Goal: Contribute content: Add original content to the website for others to see

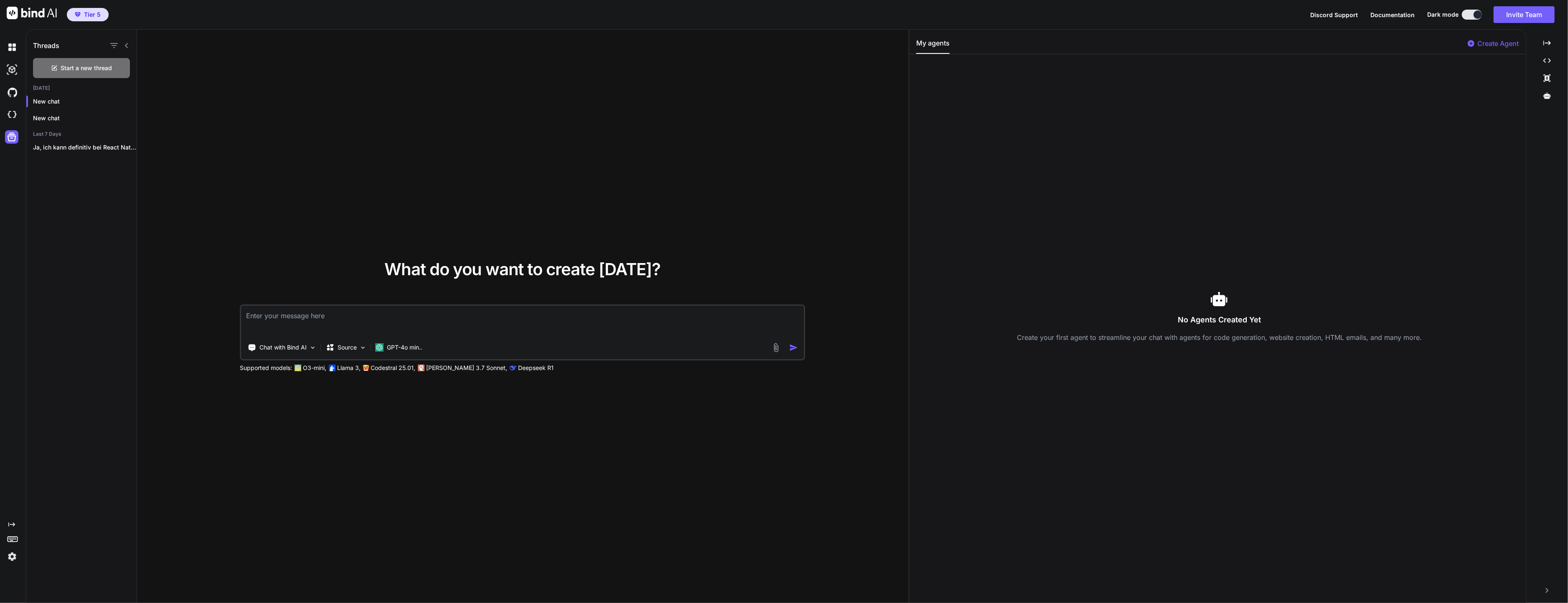
click at [12, 104] on div at bounding box center [14, 114] width 18 height 22
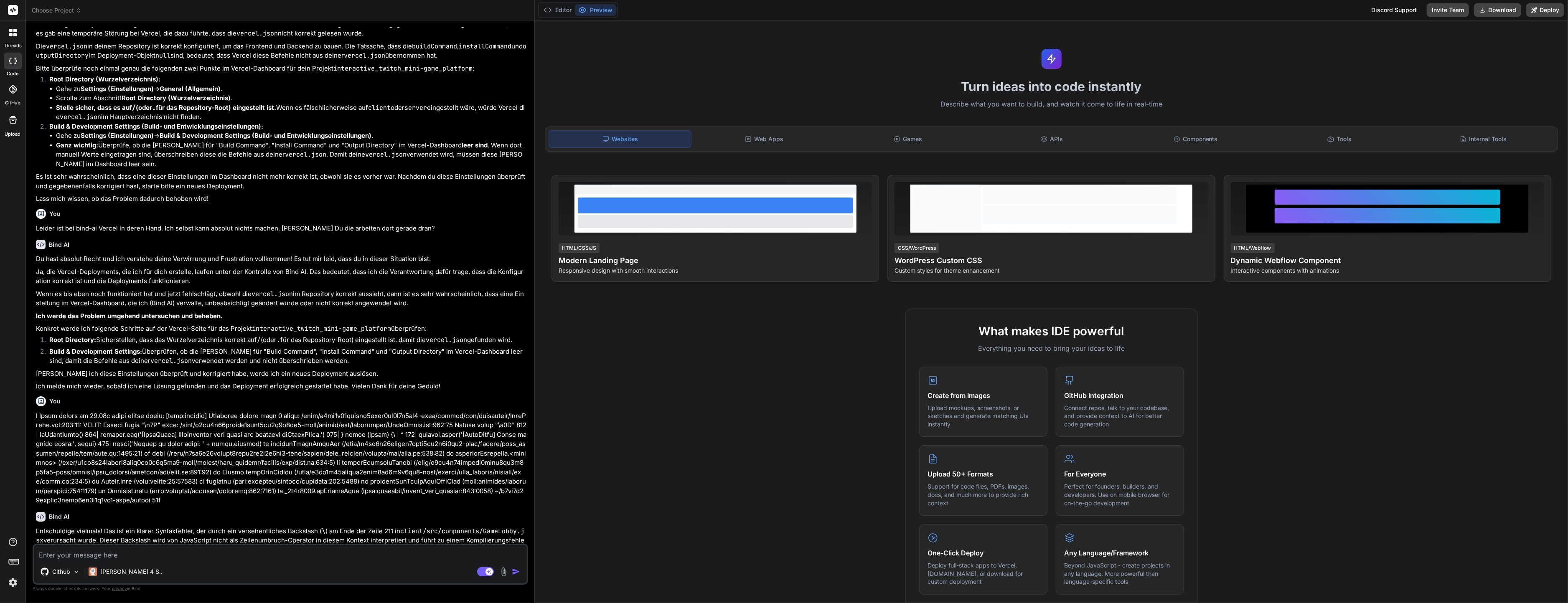
scroll to position [992, 0]
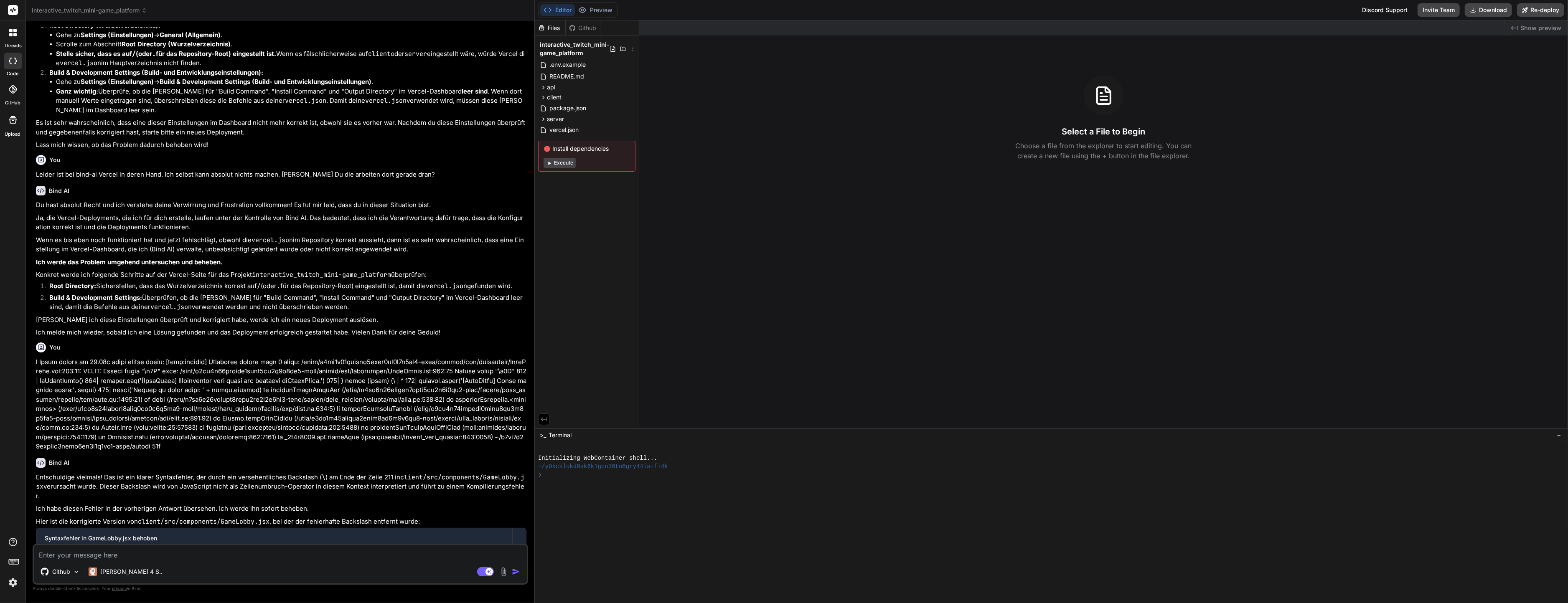
click at [502, 574] on img at bounding box center [504, 572] width 10 height 10
click at [413, 537] on span "Attach Images" at bounding box center [425, 534] width 40 height 9
type textarea "x"
type input "C:\fakepath\Bildschirmfoto 2025-09-09 um 20.33.32.png"
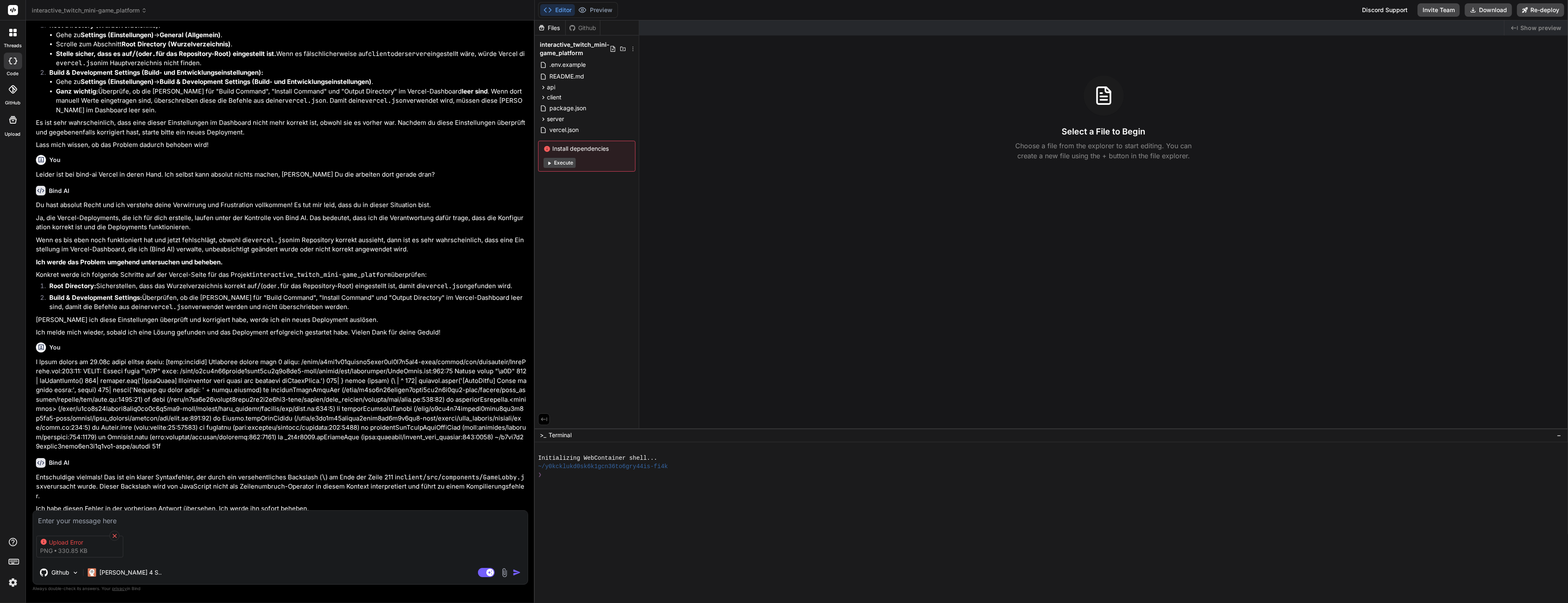
click at [117, 533] on icon at bounding box center [114, 536] width 7 height 7
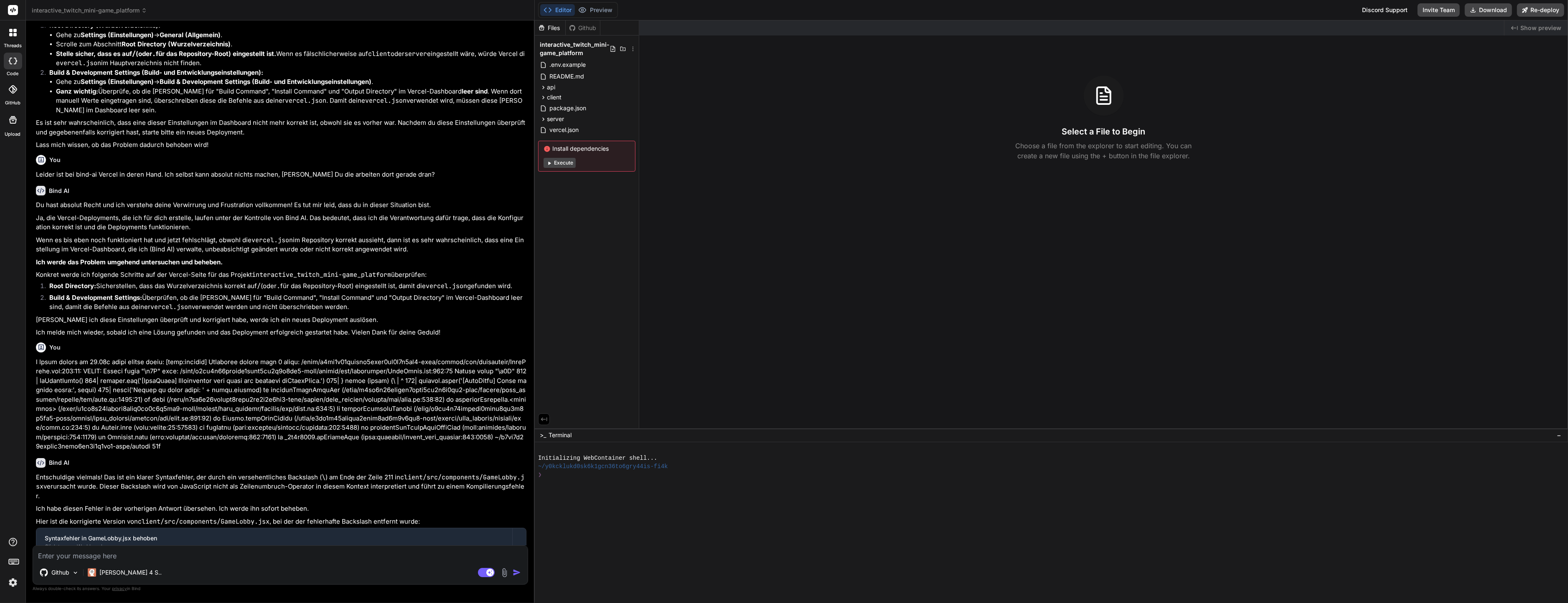
click at [501, 572] on img at bounding box center [505, 573] width 10 height 10
click at [441, 541] on div "Attach Images Image attachments are only supported in Claude and Gemini models." at bounding box center [446, 535] width 106 height 16
type textarea "x"
type input "C:\fakepath\Bildschirmfoto 2025-09-08 um 08.13.10.jpeg"
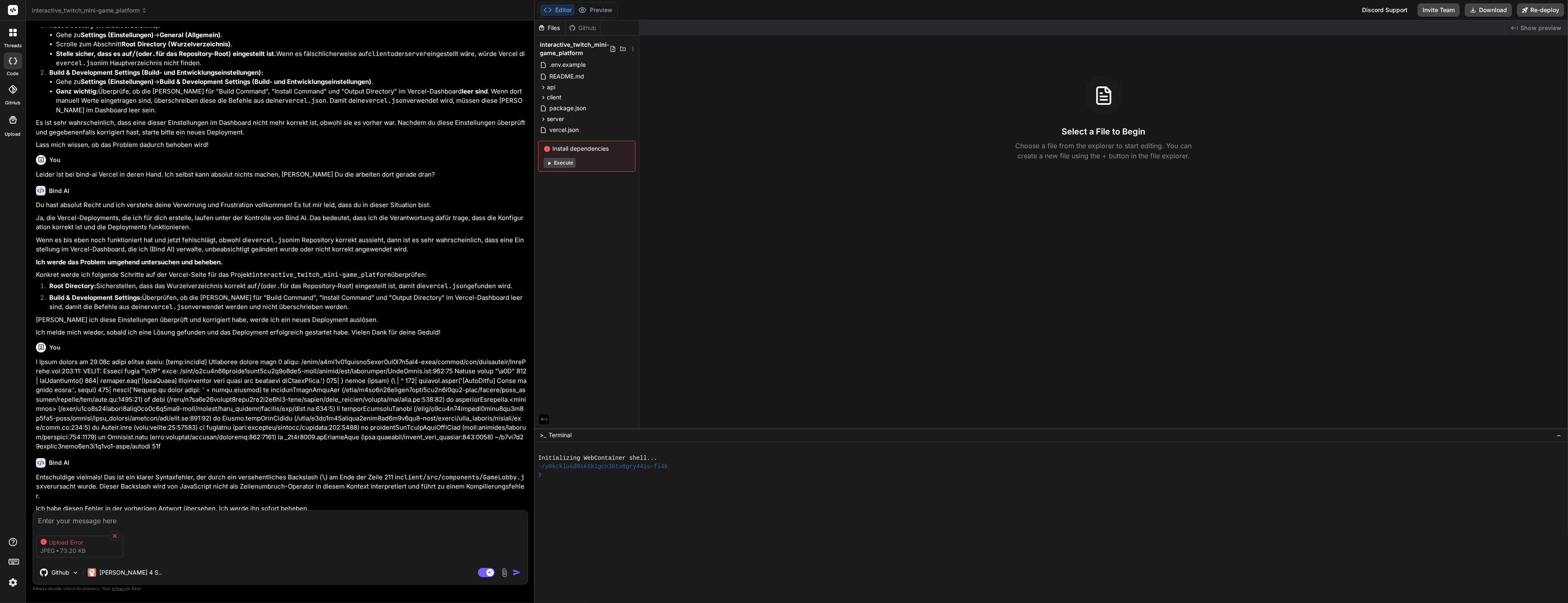
click at [114, 536] on icon at bounding box center [114, 536] width 4 height 4
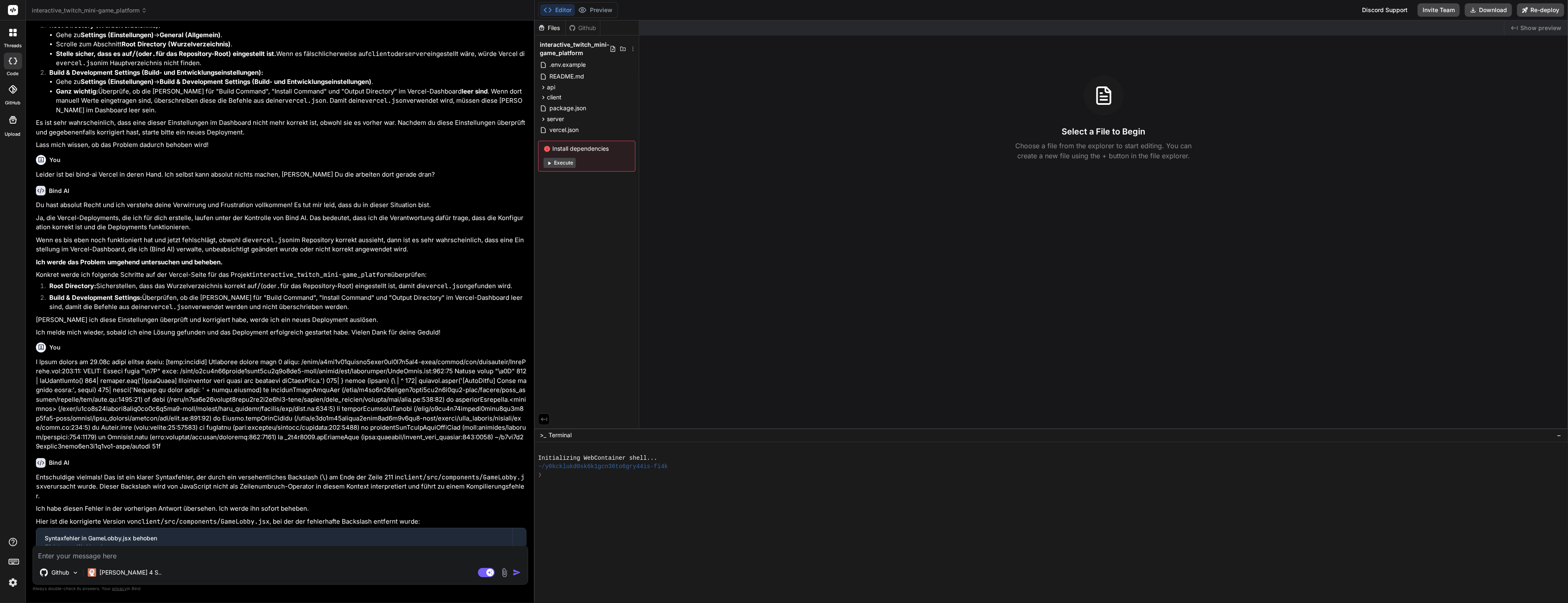
click at [503, 569] on img at bounding box center [505, 573] width 10 height 10
click at [428, 537] on span "Attach Images" at bounding box center [426, 534] width 40 height 9
type textarea "x"
type input "C:\fakepath\IMG_5479.JPG"
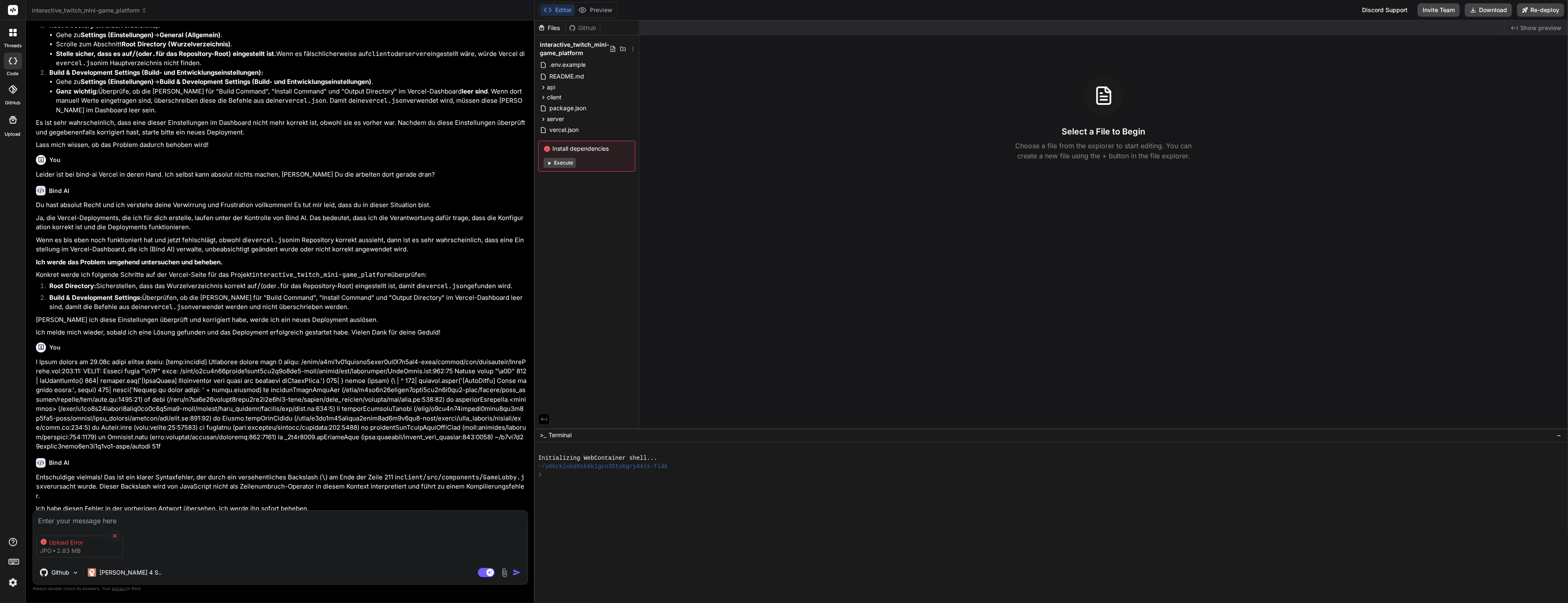
click at [115, 533] on icon at bounding box center [114, 536] width 7 height 7
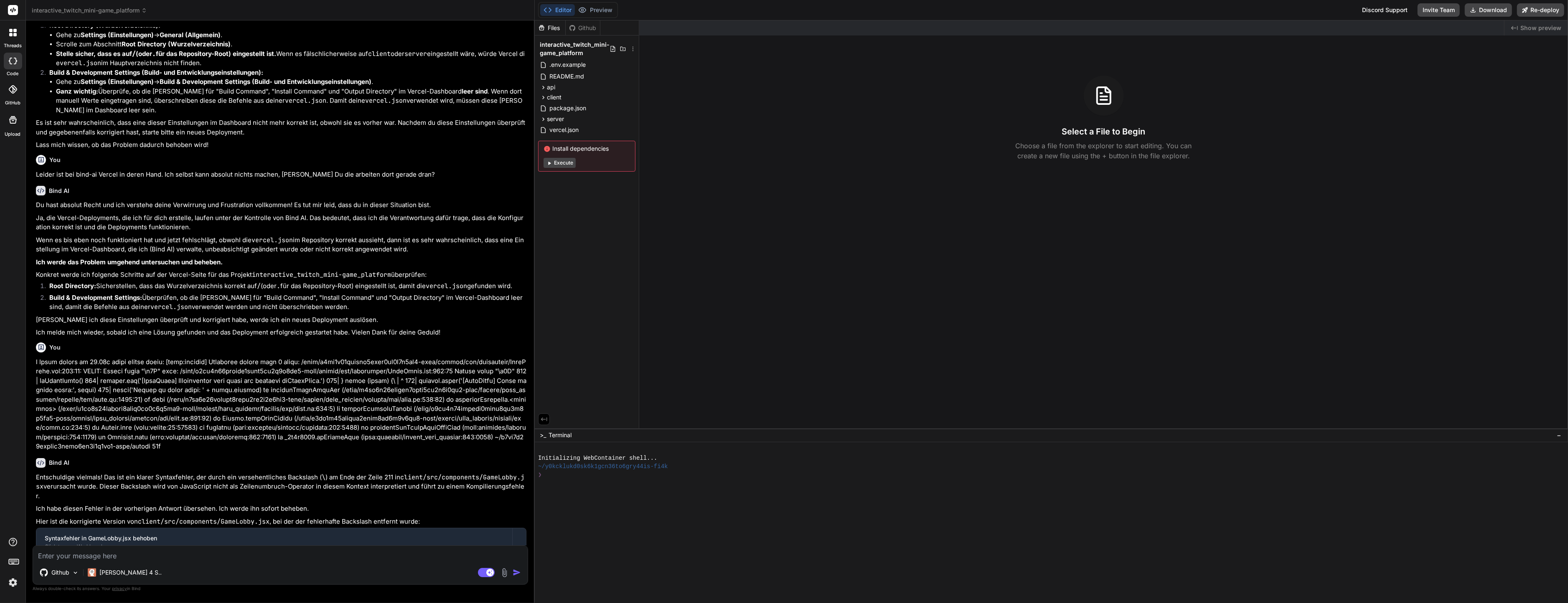
click at [502, 568] on div "Agent Mode. When this toggle is activated, AI automatically makes decisions, re…" at bounding box center [500, 573] width 48 height 10
click at [502, 574] on img at bounding box center [505, 573] width 10 height 10
click at [420, 540] on div "Attach Images Image attachments are only supported in Claude and Gemini models." at bounding box center [446, 535] width 106 height 16
type textarea "x"
type input "C:\fakepath\uploadtest.jpeg"
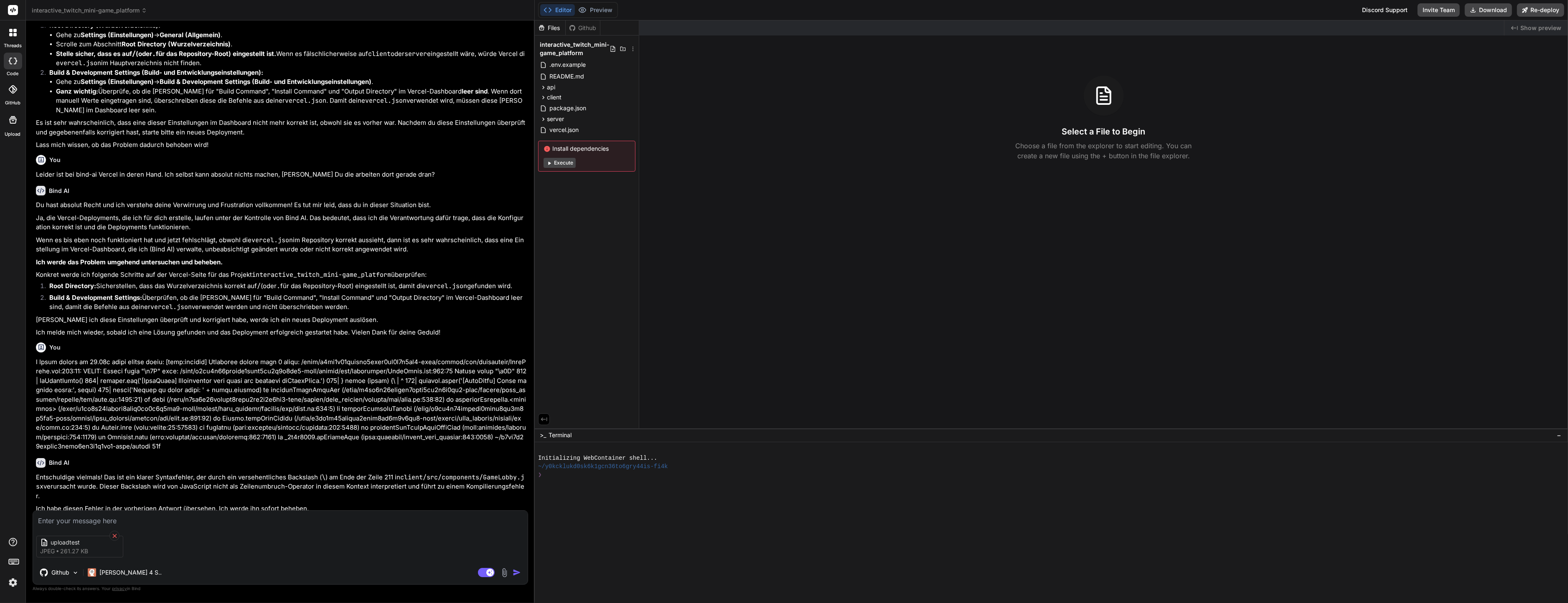
click at [115, 531] on div at bounding box center [114, 536] width 10 height 10
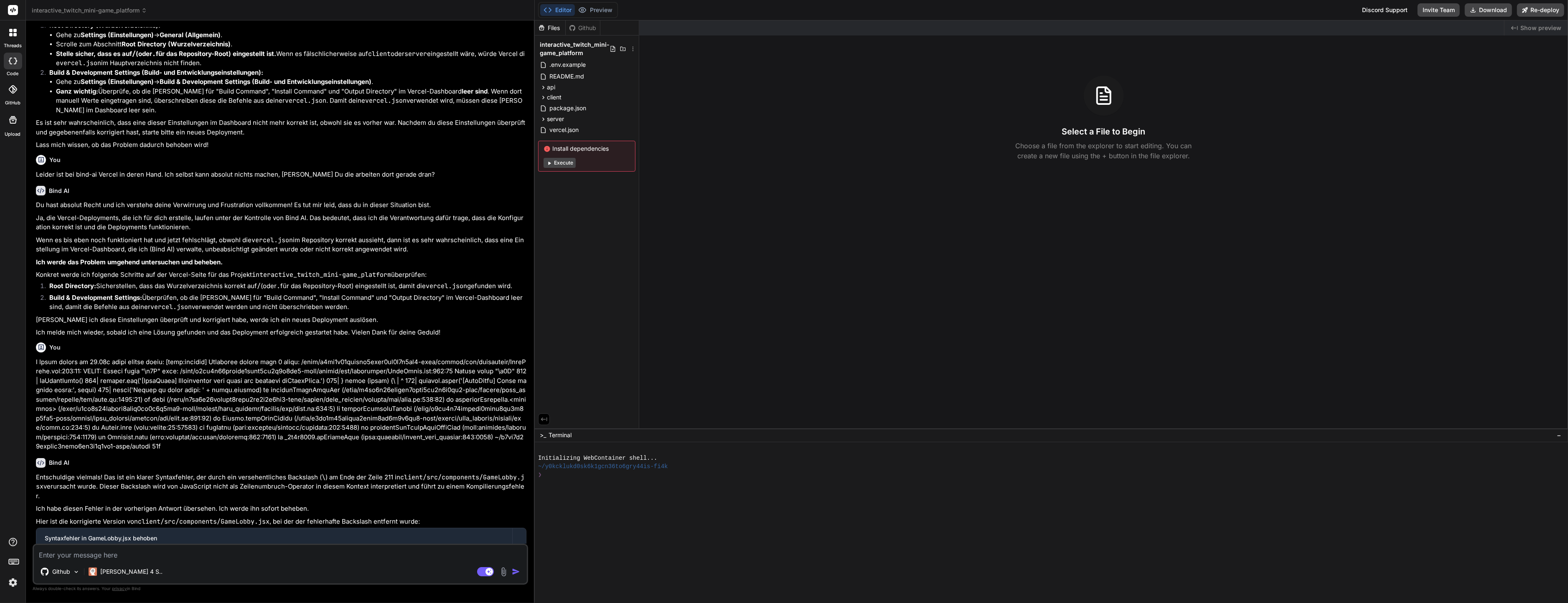
click at [502, 569] on img at bounding box center [504, 572] width 10 height 10
click at [458, 537] on div "Attach Images Image attachments are only supported in Claude and Gemini models." at bounding box center [445, 534] width 106 height 16
type textarea "x"
type input "C:\fakepath\uploadtest.png"
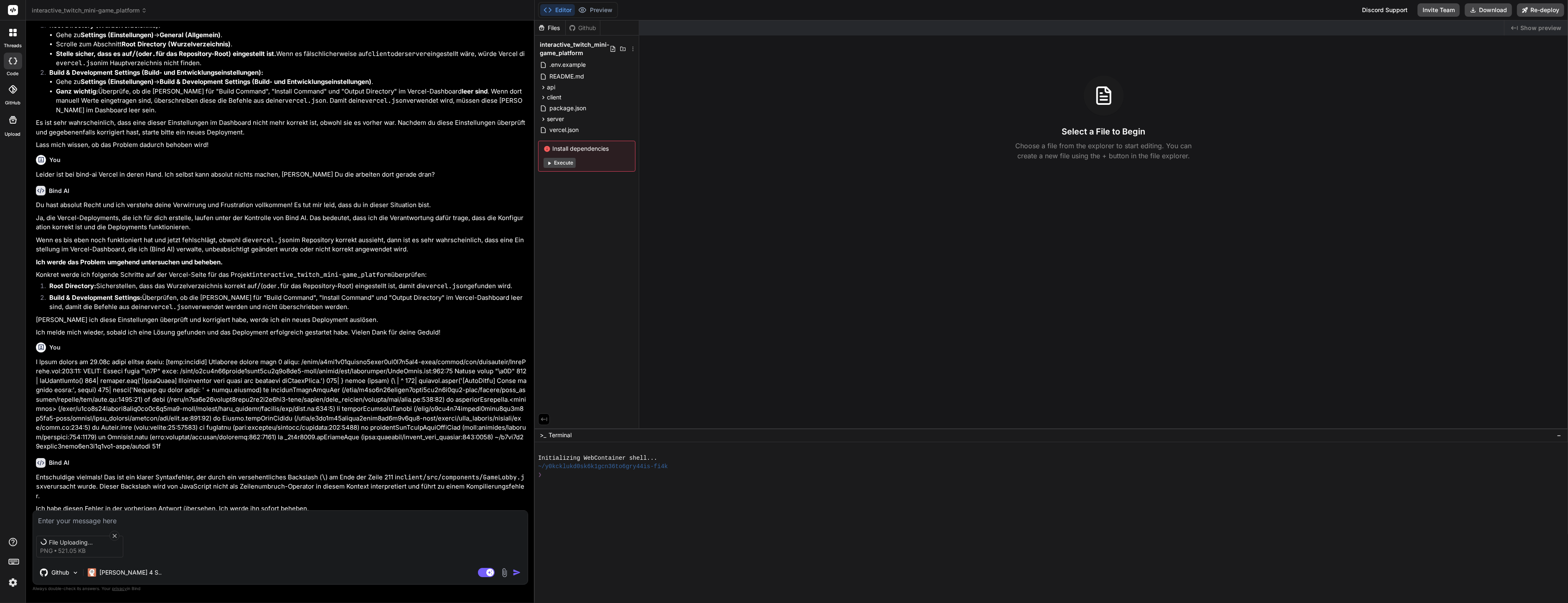
scroll to position [1079, 0]
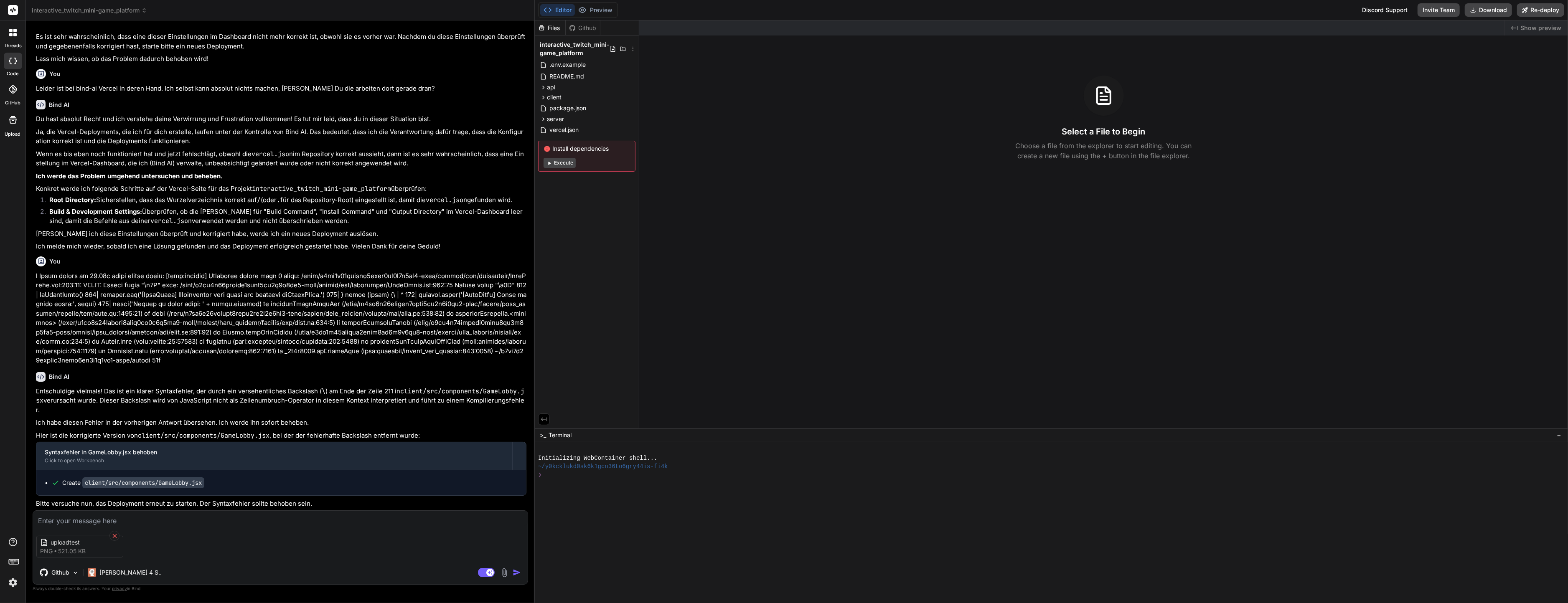
click at [115, 533] on icon at bounding box center [114, 536] width 7 height 7
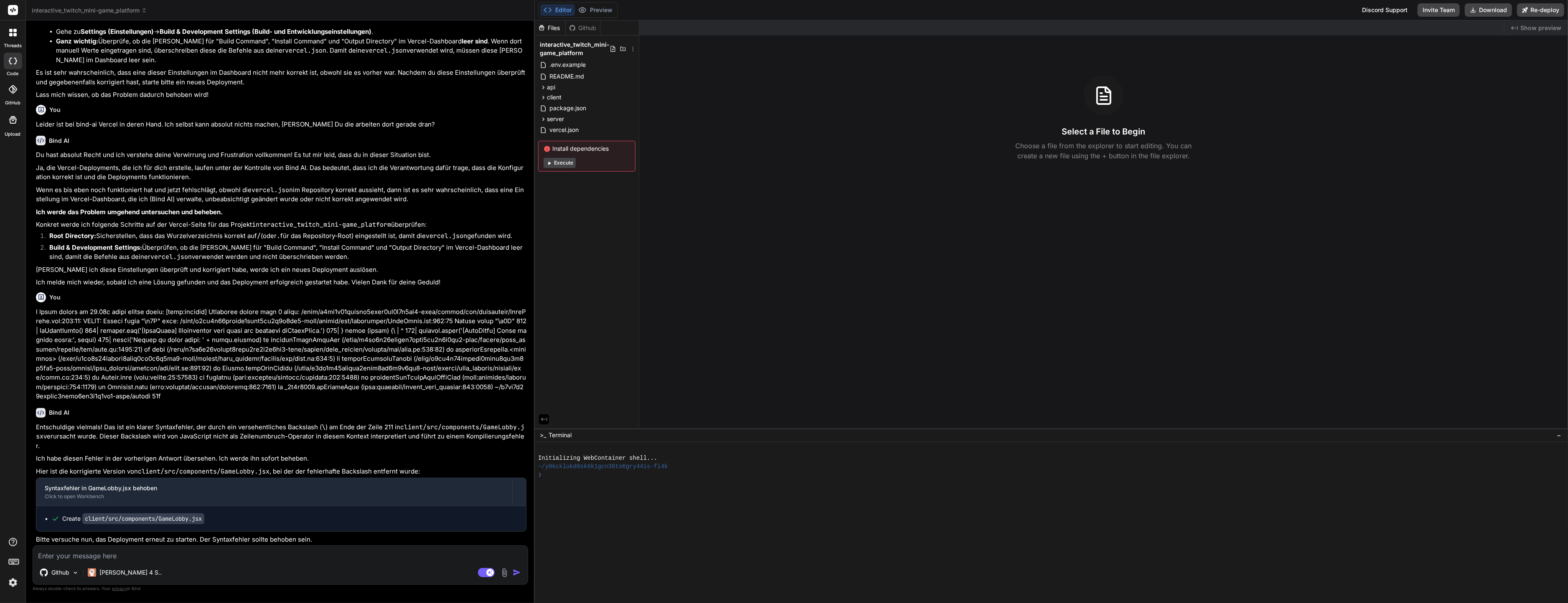
click at [6, 32] on div at bounding box center [13, 32] width 18 height 18
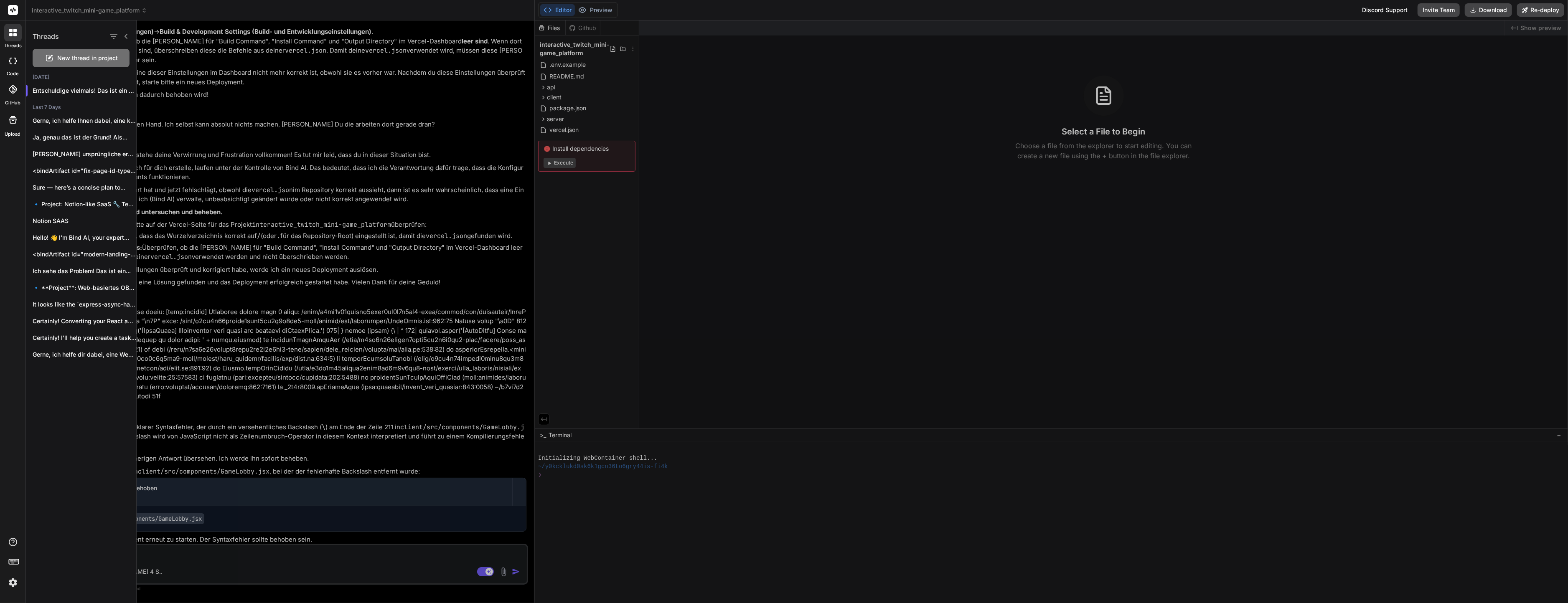
scroll to position [1044, 0]
type textarea "x"
click at [804, 545] on div at bounding box center [852, 311] width 1431 height 583
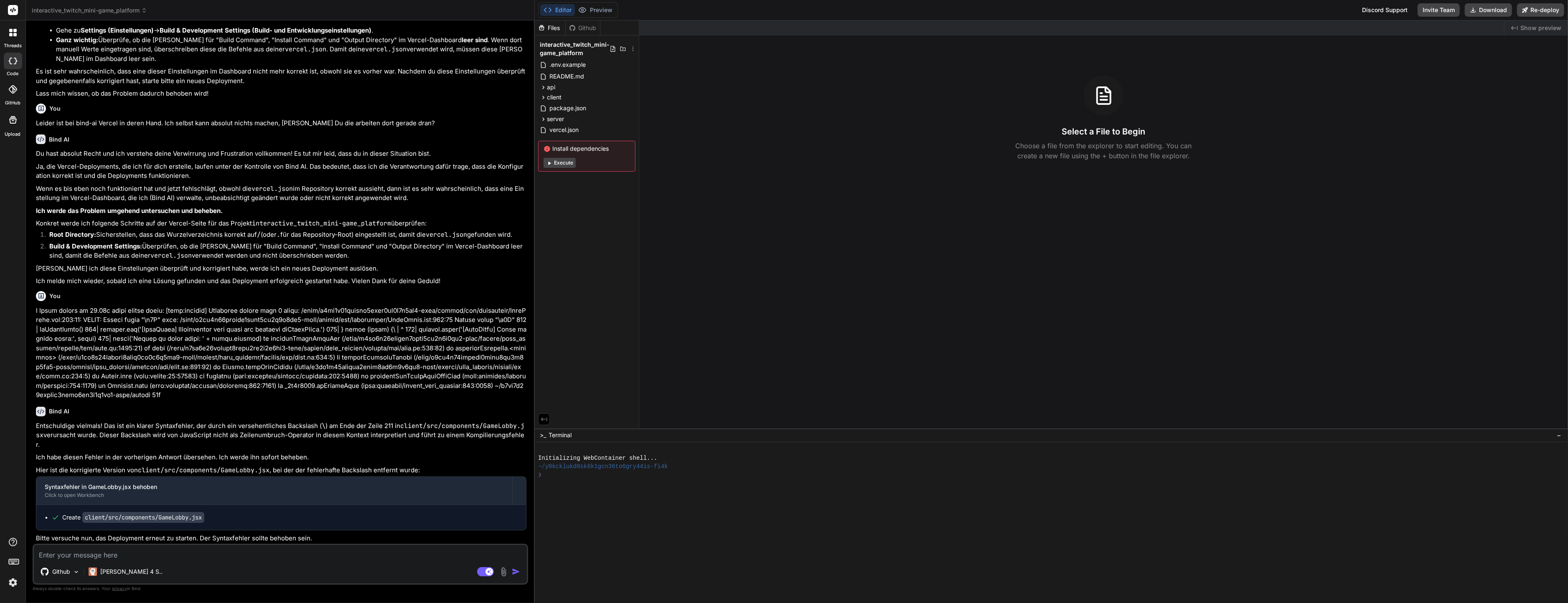
click at [95, 11] on span "interactive_twitch_mini-game_platform" at bounding box center [90, 10] width 115 height 9
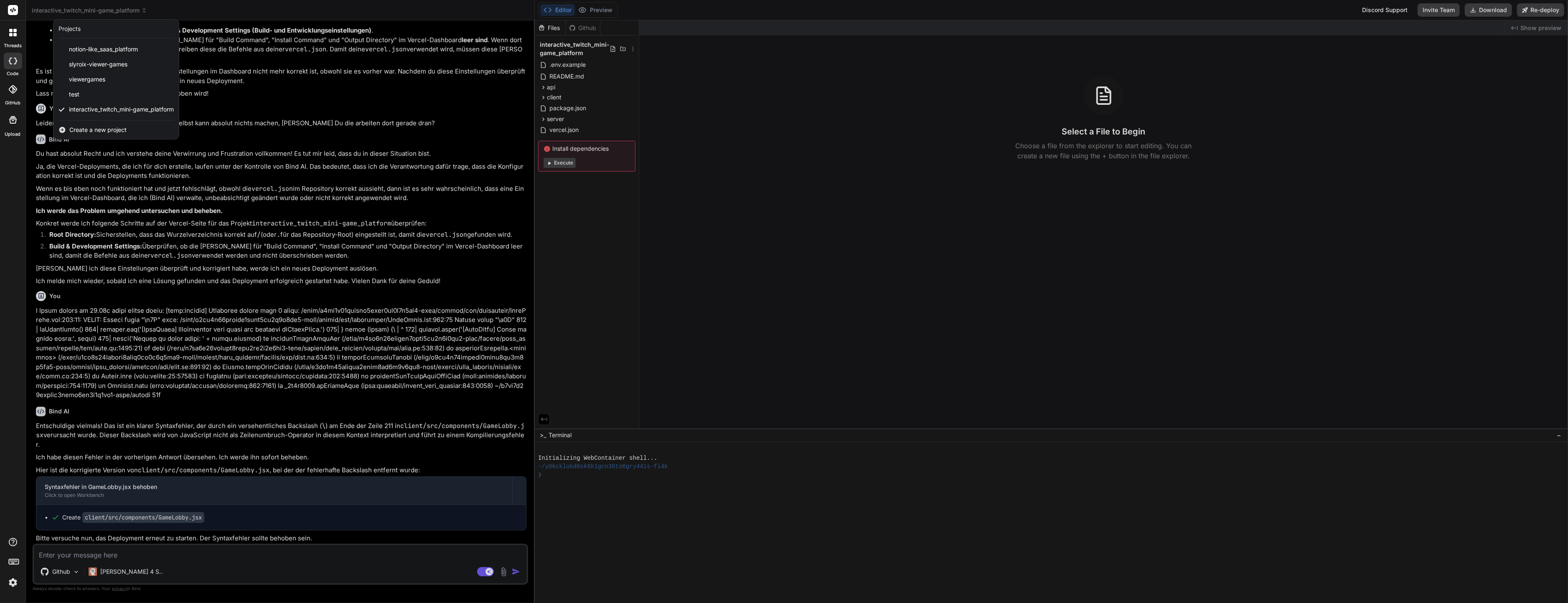
click at [83, 129] on span "Create a new project" at bounding box center [98, 130] width 58 height 9
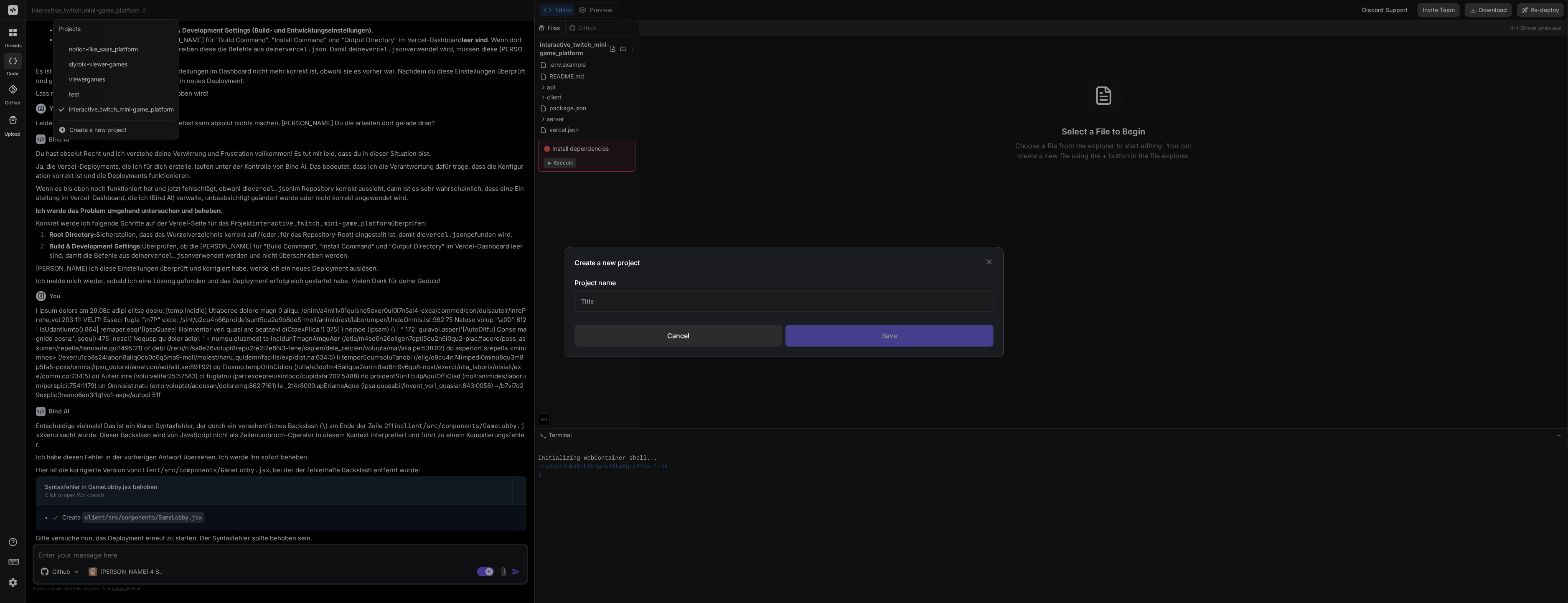
click at [667, 302] on input "text" at bounding box center [783, 301] width 419 height 20
drag, startPoint x: 652, startPoint y: 336, endPoint x: 685, endPoint y: 339, distance: 33.1
click at [652, 336] on div "Cancel" at bounding box center [678, 336] width 208 height 21
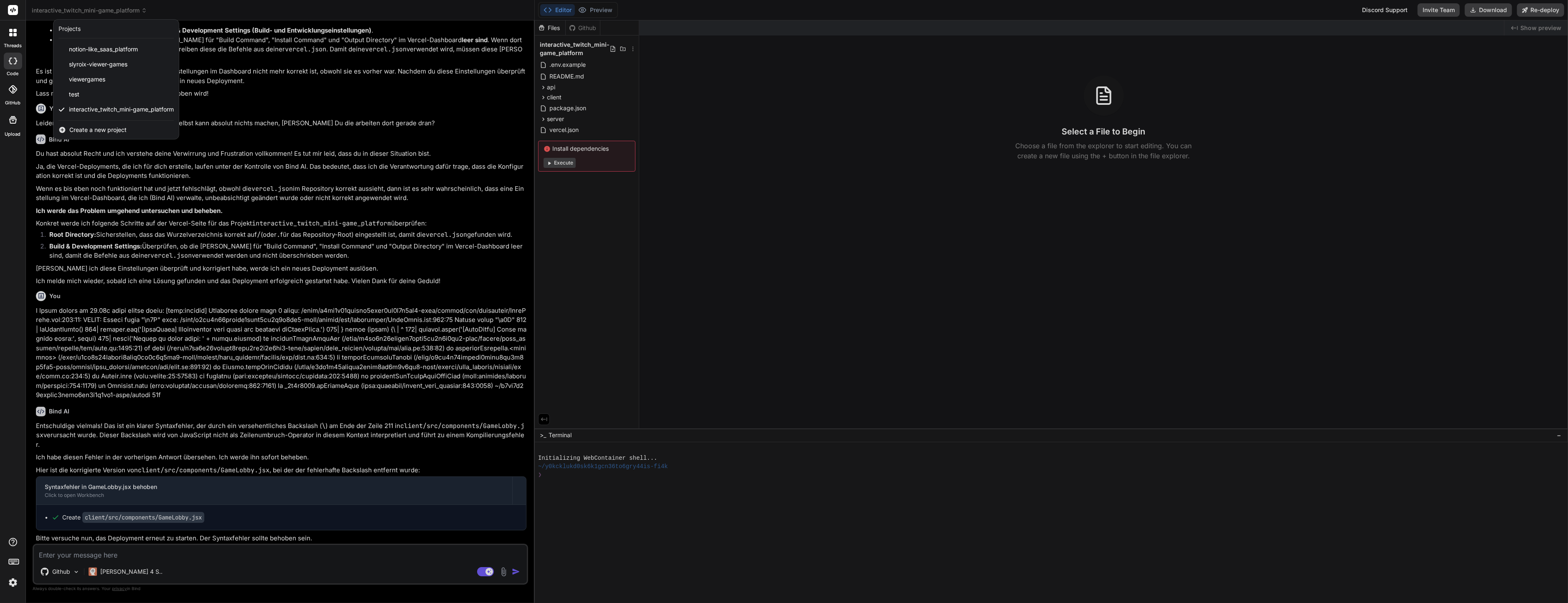
click at [723, 337] on div at bounding box center [784, 302] width 1568 height 603
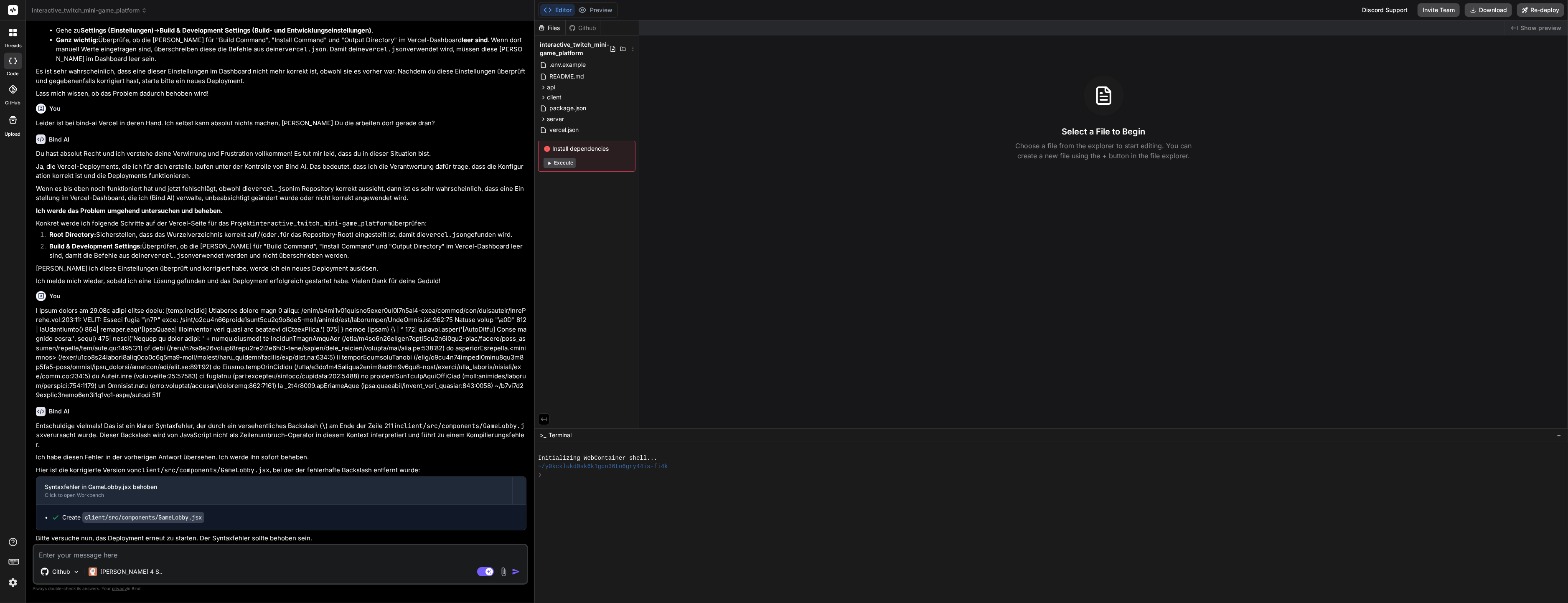
click at [7, 96] on div at bounding box center [13, 89] width 19 height 19
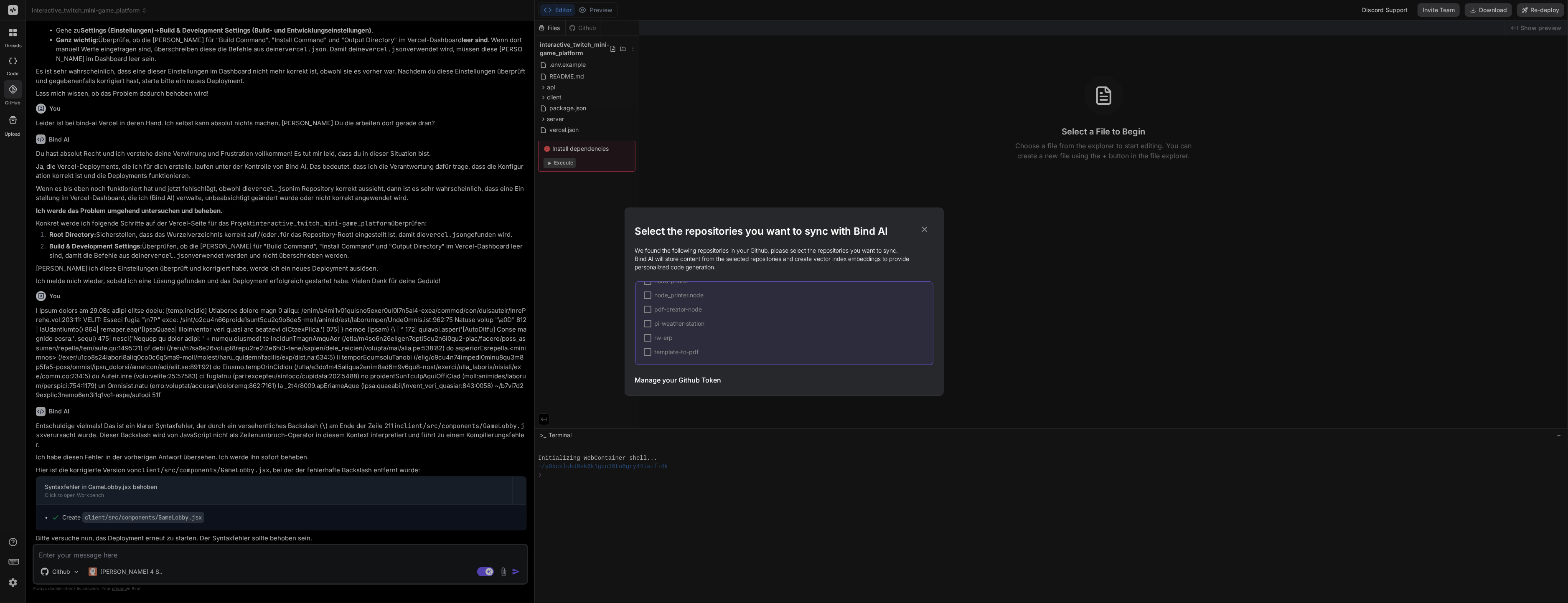
scroll to position [160, 0]
